Goal: Transaction & Acquisition: Purchase product/service

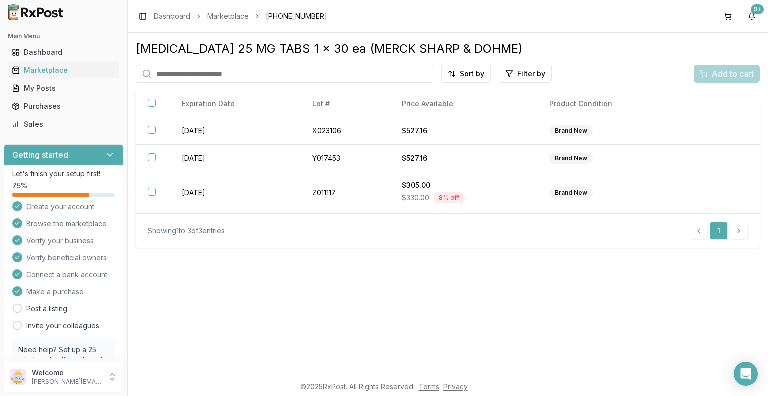
click at [195, 72] on input "search" at bounding box center [285, 74] width 298 height 18
type input "***"
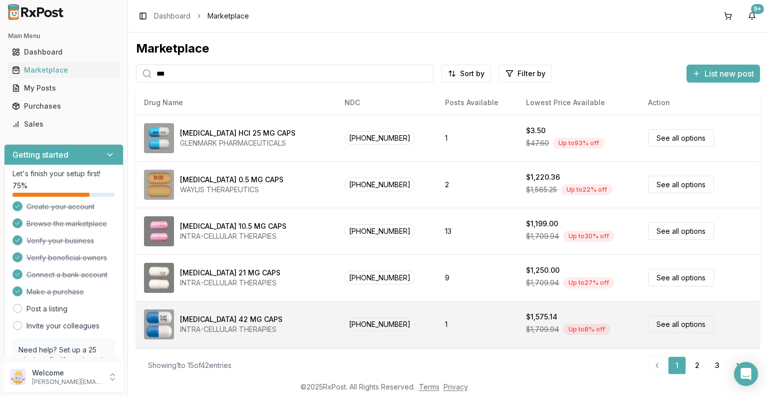
click at [391, 332] on td "[PHONE_NUMBER]" at bounding box center [387, 324] width 101 height 47
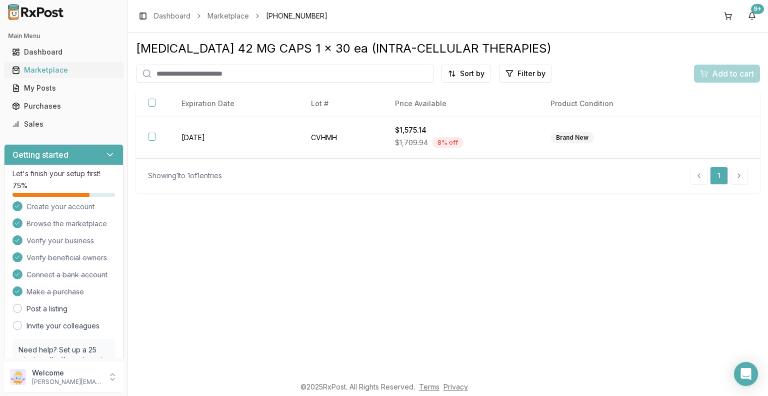
click at [72, 70] on div "Marketplace" at bounding box center [64, 70] width 104 height 10
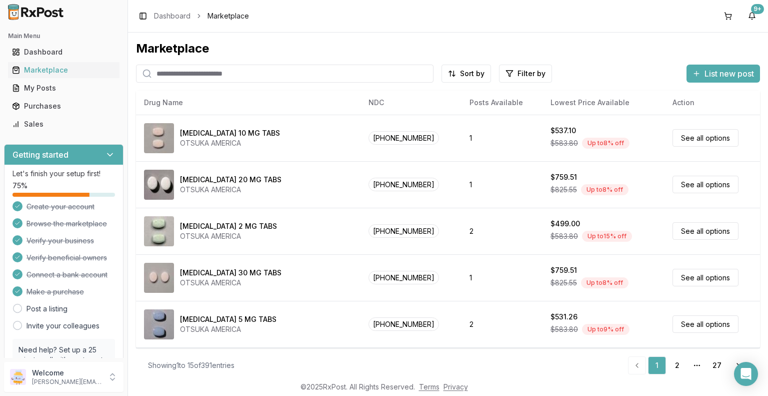
click at [272, 76] on input "search" at bounding box center [285, 74] width 298 height 18
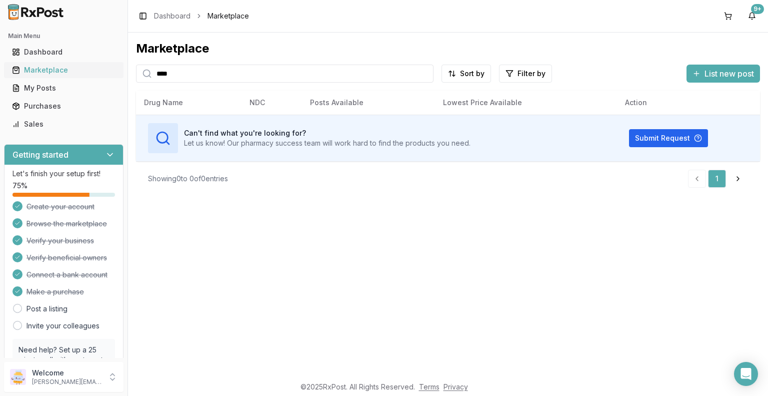
drag, startPoint x: 205, startPoint y: 77, endPoint x: 109, endPoint y: 66, distance: 96.6
click at [111, 66] on div "Main Menu Dashboard Marketplace My Posts Purchases Sales Getting started Let's …" at bounding box center [384, 198] width 768 height 396
type input "*****"
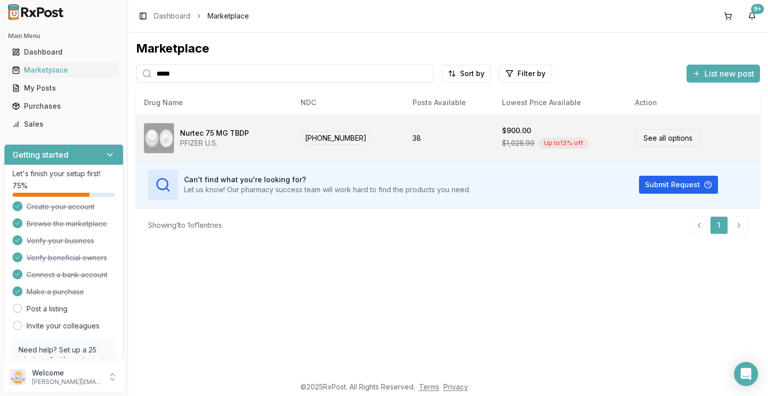
click at [531, 128] on div "$900.00" at bounding box center [560, 131] width 117 height 10
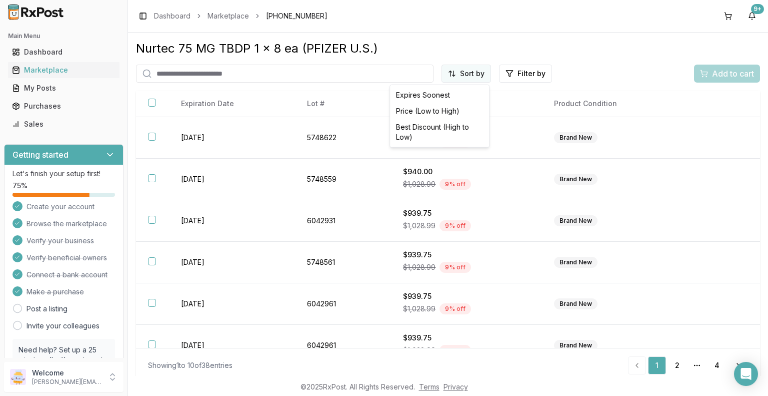
click at [481, 72] on html "Main Menu Dashboard Marketplace My Posts Purchases Sales Getting started Let's …" at bounding box center [384, 198] width 768 height 396
click at [450, 129] on div "Best Discount (High to Low)" at bounding box center [439, 132] width 95 height 26
